Goal: Task Accomplishment & Management: Complete application form

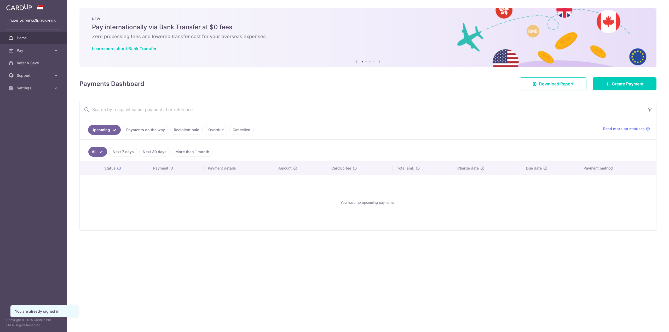
click at [403, 87] on div "Payments Dashboard Download Report Create Payment" at bounding box center [367, 82] width 577 height 15
click at [616, 86] on span "Create Payment" at bounding box center [628, 84] width 32 height 6
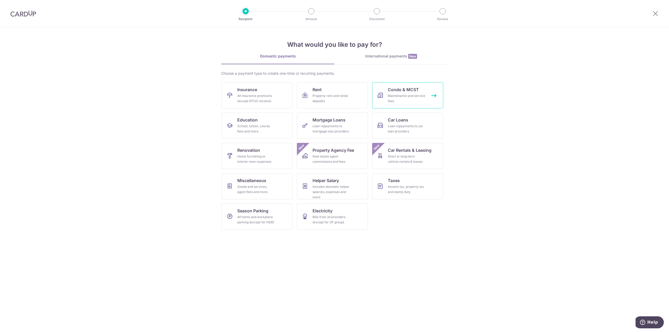
click at [411, 95] on div "Maintenance and service fees" at bounding box center [407, 98] width 38 height 10
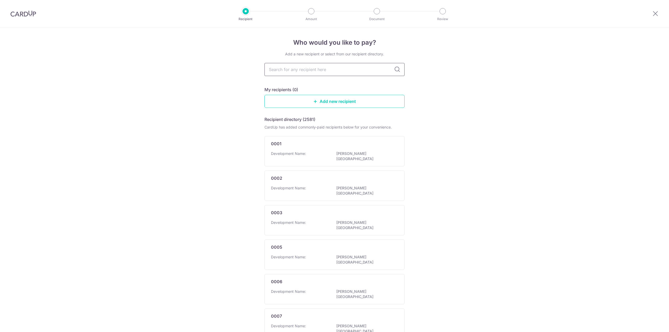
click at [332, 74] on input "text" at bounding box center [335, 69] width 140 height 13
click at [330, 71] on input "text" at bounding box center [335, 69] width 140 height 13
click at [474, 81] on div "Who would you like to pay? Add a new recipient or select from our recipient dir…" at bounding box center [334, 277] width 669 height 501
click at [26, 13] on img at bounding box center [23, 13] width 26 height 6
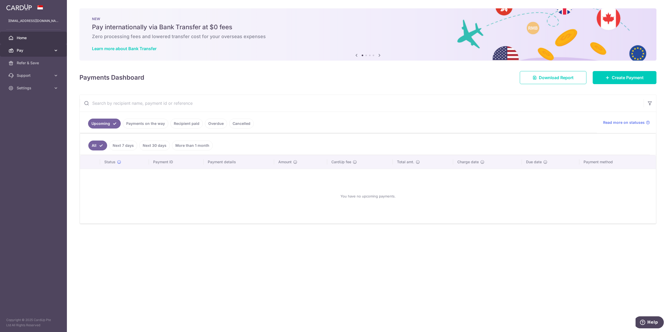
click at [57, 52] on icon at bounding box center [55, 50] width 5 height 5
click at [56, 52] on icon at bounding box center [55, 50] width 5 height 5
click at [55, 52] on icon at bounding box center [55, 50] width 5 height 5
click at [35, 76] on span "Recipients" at bounding box center [34, 75] width 35 height 5
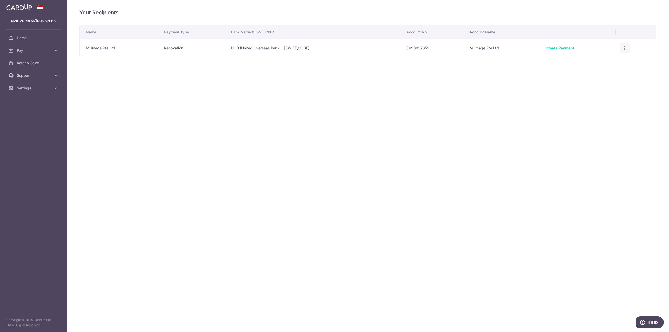
click at [625, 46] on icon "button" at bounding box center [624, 48] width 5 height 5
drag, startPoint x: 412, startPoint y: 152, endPoint x: 409, endPoint y: 141, distance: 11.7
click at [412, 152] on div "Your Recipients Name Payment Type Bank Name & SWIFT/BIC Account No. Account Nam…" at bounding box center [368, 166] width 603 height 332
drag, startPoint x: 254, startPoint y: 14, endPoint x: 87, endPoint y: 29, distance: 167.0
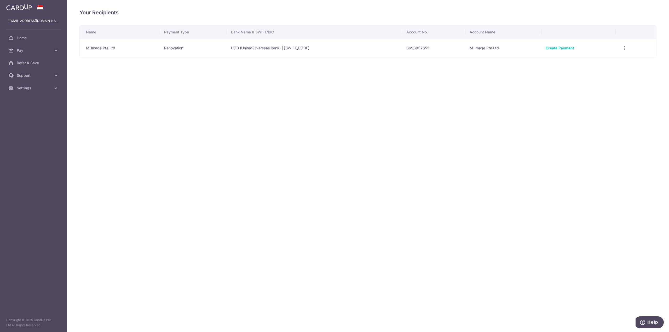
click at [252, 14] on h4 "Your Recipients" at bounding box center [367, 12] width 577 height 8
click at [35, 39] on div at bounding box center [338, 168] width 676 height 336
click at [468, 283] on div "Your Recipients Name Payment Type Bank Name & SWIFT/BIC Account No. Account Nam…" at bounding box center [368, 166] width 603 height 332
click at [363, 88] on div "Your Recipients Name Payment Type Bank Name & SWIFT/BIC Account No. Account Nam…" at bounding box center [368, 166] width 603 height 332
click at [258, 124] on div "Your Recipients Name Payment Type Bank Name & SWIFT/BIC Account No. Account Nam…" at bounding box center [368, 166] width 603 height 332
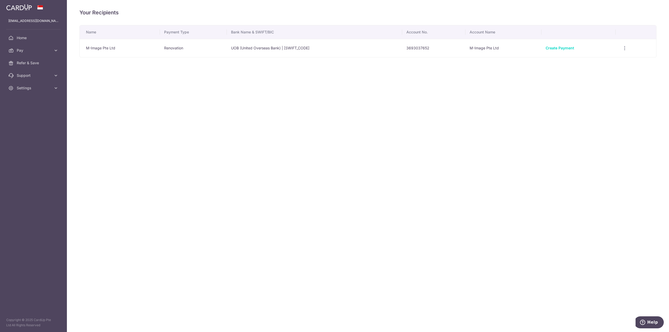
click at [208, 98] on div "Your Recipients Name Payment Type Bank Name & SWIFT/BIC Account No. Account Nam…" at bounding box center [368, 166] width 603 height 332
click at [29, 37] on span "Home" at bounding box center [34, 37] width 35 height 5
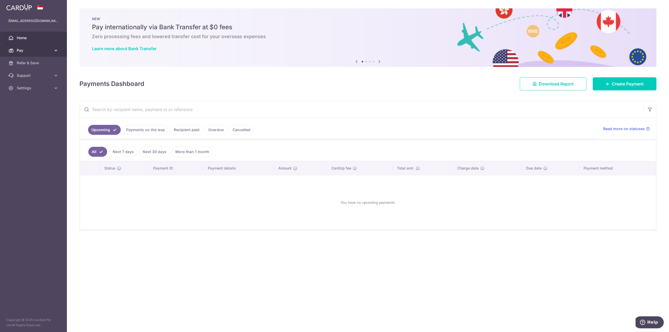
click at [30, 52] on span "Pay" at bounding box center [34, 50] width 35 height 5
click at [33, 76] on span "Recipients" at bounding box center [34, 75] width 35 height 5
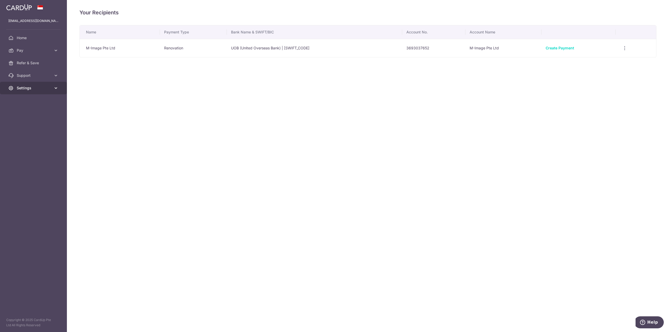
click at [35, 89] on span "Settings" at bounding box center [34, 88] width 35 height 5
click at [32, 100] on span "Account" at bounding box center [34, 100] width 35 height 5
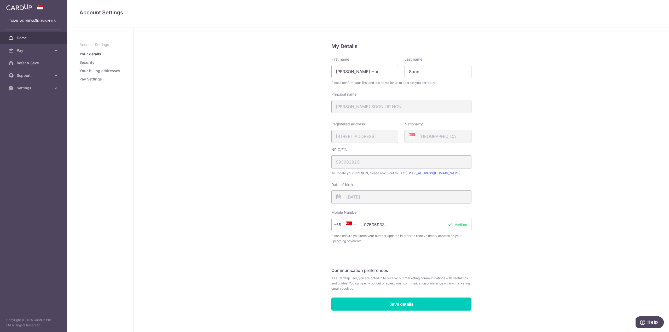
click at [44, 34] on link "Home" at bounding box center [33, 38] width 67 height 13
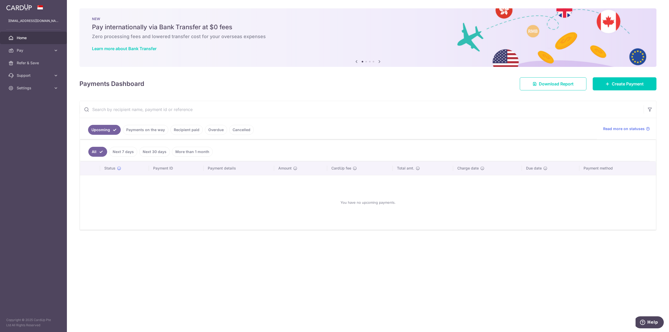
click at [139, 111] on input "text" at bounding box center [362, 109] width 564 height 17
click at [212, 84] on div "Payments Dashboard Download Report Create Payment" at bounding box center [367, 82] width 577 height 15
click at [27, 52] on span "Pay" at bounding box center [34, 50] width 35 height 5
click at [32, 65] on span "Payments" at bounding box center [34, 62] width 35 height 5
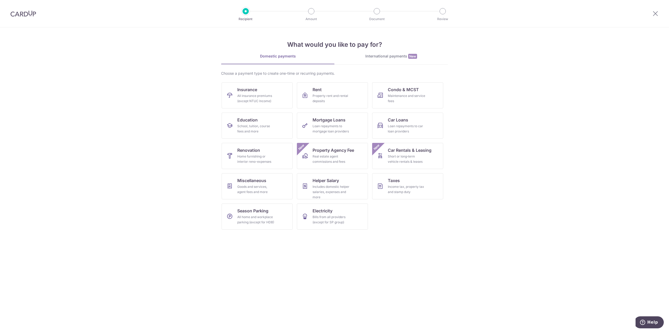
click at [28, 9] on div at bounding box center [23, 13] width 47 height 27
click at [26, 11] on img at bounding box center [23, 13] width 26 height 6
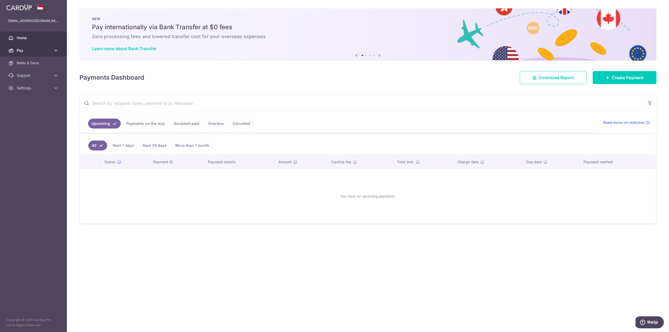
click at [56, 50] on icon at bounding box center [55, 50] width 5 height 5
click at [32, 88] on span "Cards" at bounding box center [34, 88] width 35 height 5
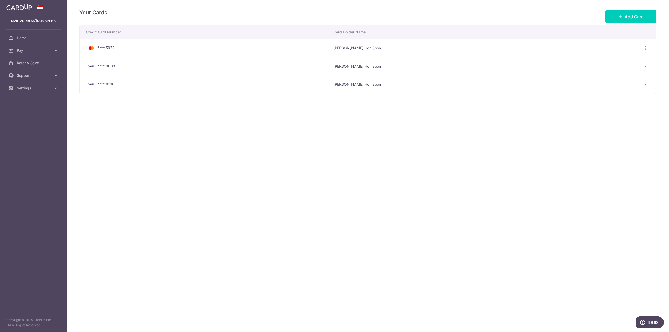
click at [127, 130] on div "Your Cards Add Card Credit Card Number Card Holder Name **** 5972 Brendan Lip H…" at bounding box center [368, 166] width 603 height 332
click at [48, 42] on link "Home" at bounding box center [33, 38] width 67 height 13
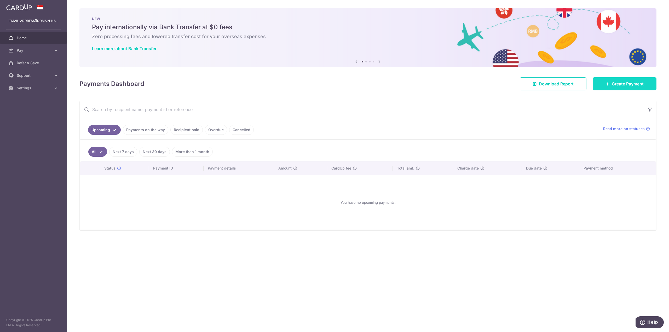
click at [610, 86] on link "Create Payment" at bounding box center [625, 83] width 64 height 13
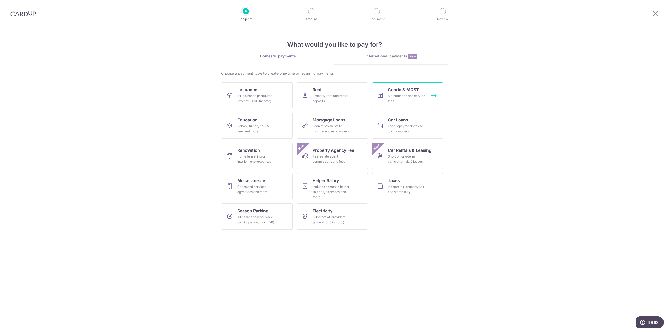
click at [412, 92] on span "Condo & MCST" at bounding box center [403, 90] width 31 height 6
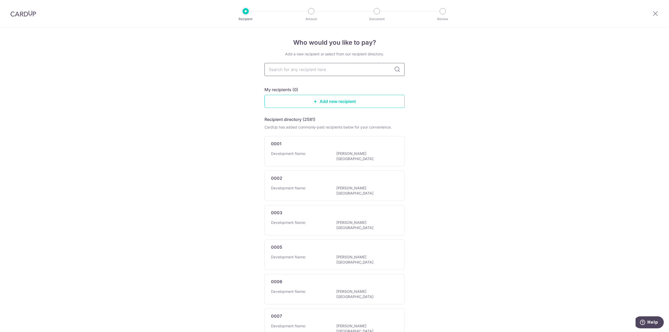
click at [319, 71] on input "text" at bounding box center [335, 69] width 140 height 13
click at [350, 83] on div "Add a new recipient or select from our recipient directory. My recipients (0) A…" at bounding box center [335, 278] width 140 height 452
click at [339, 103] on link "Add new recipient" at bounding box center [335, 101] width 140 height 13
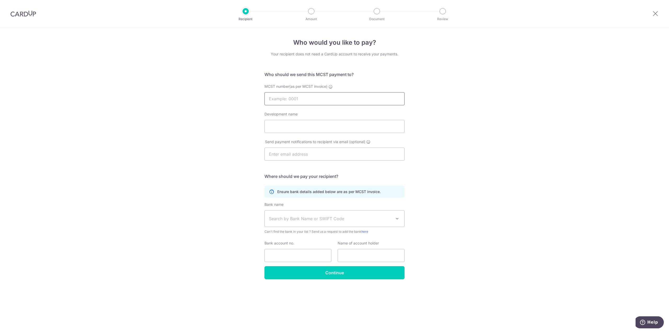
click at [331, 101] on input "MCST number(as per MCST invoice)" at bounding box center [335, 98] width 140 height 13
type input "4"
type input "4096"
click at [454, 67] on div "Who would you like to pay? Your recipient does not need a CardUp account to rec…" at bounding box center [334, 179] width 669 height 305
click at [33, 18] on div at bounding box center [23, 13] width 47 height 27
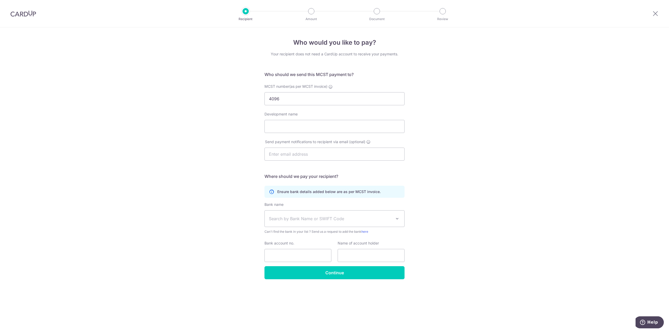
click at [31, 15] on img at bounding box center [23, 13] width 26 height 6
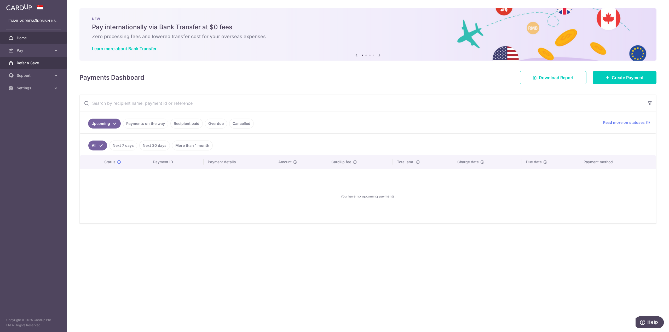
click at [43, 65] on span "Refer & Save" at bounding box center [34, 62] width 35 height 5
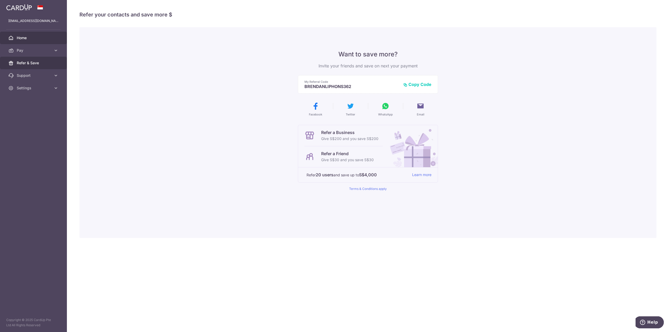
click at [34, 41] on link "Home" at bounding box center [33, 38] width 67 height 13
